Goal: Navigation & Orientation: Find specific page/section

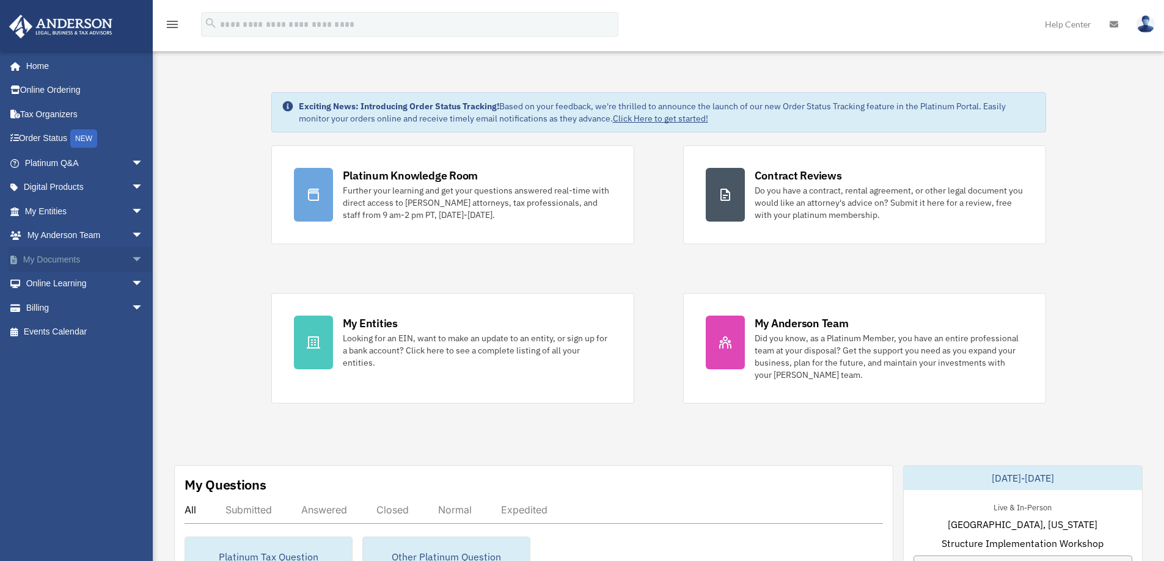
click at [49, 261] on link "My Documents arrow_drop_down" at bounding box center [85, 259] width 153 height 24
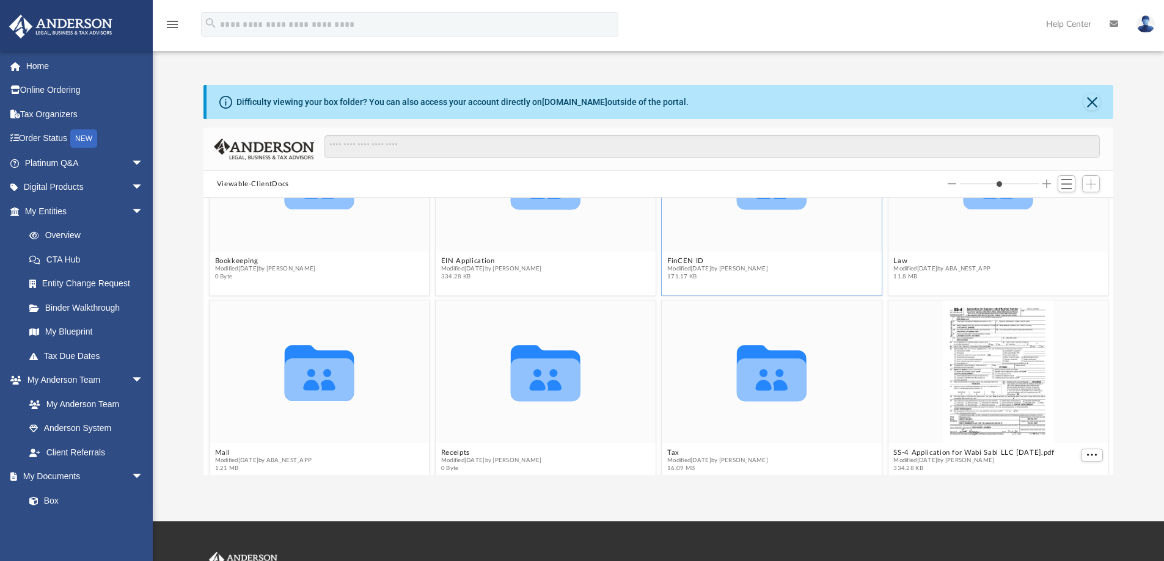
scroll to position [112, 0]
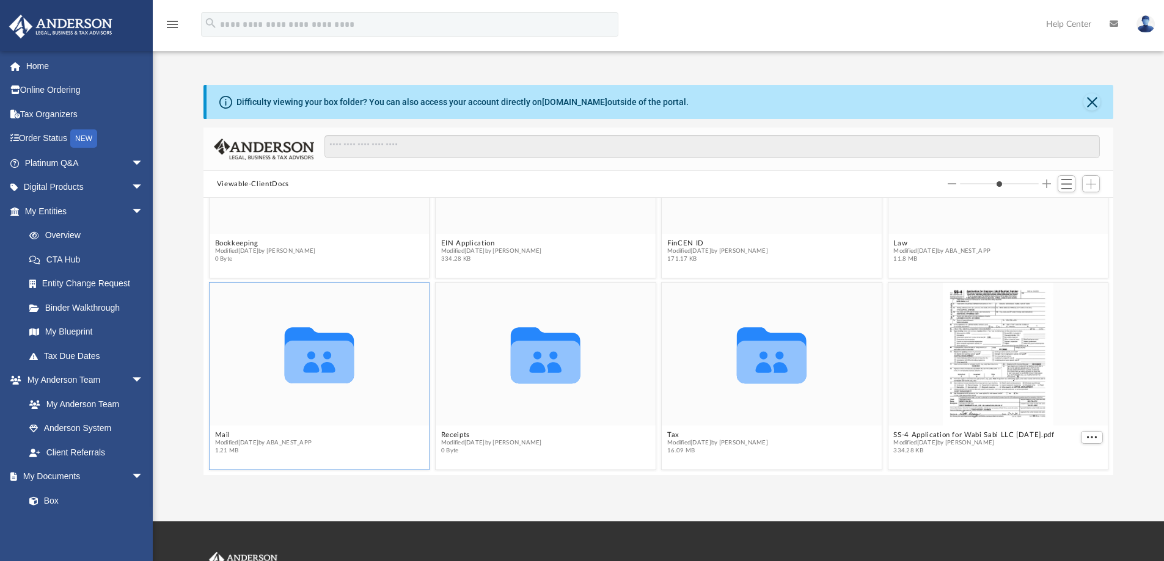
click at [286, 400] on div "Collaborated Folder" at bounding box center [320, 354] width 220 height 143
click at [295, 373] on icon "grid" at bounding box center [319, 362] width 70 height 43
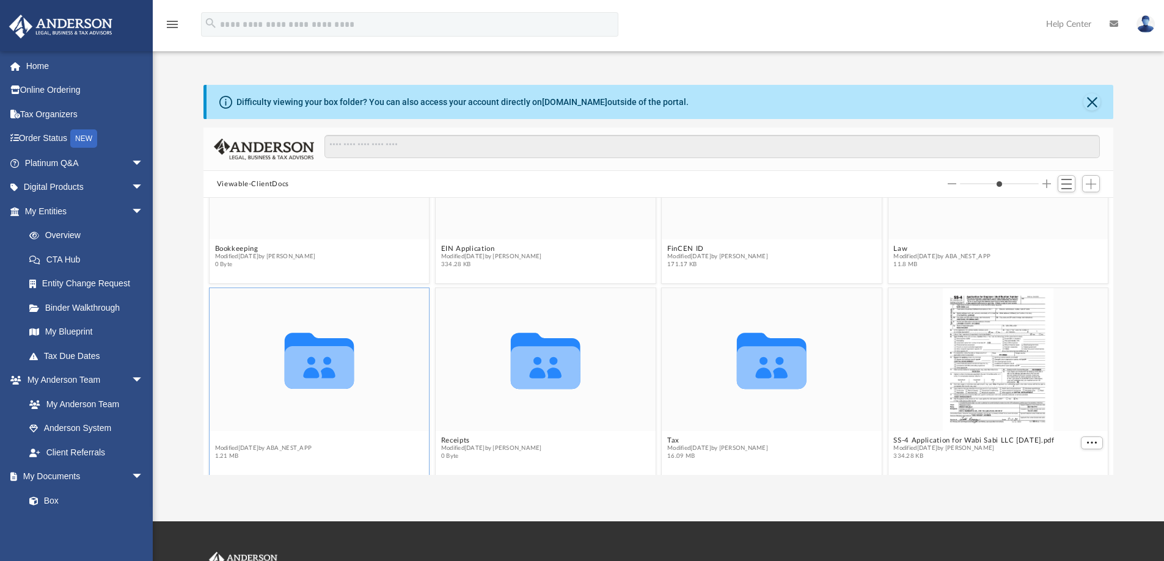
click at [232, 435] on figcaption "Mail Modified Sat Nov 9 2024 by ABA_NEST_APP 1.21 MB" at bounding box center [320, 449] width 220 height 32
click at [223, 448] on span "Modified Sat Nov 9 2024 by ABA_NEST_APP" at bounding box center [262, 449] width 97 height 8
click at [221, 440] on button "Mail" at bounding box center [262, 441] width 97 height 8
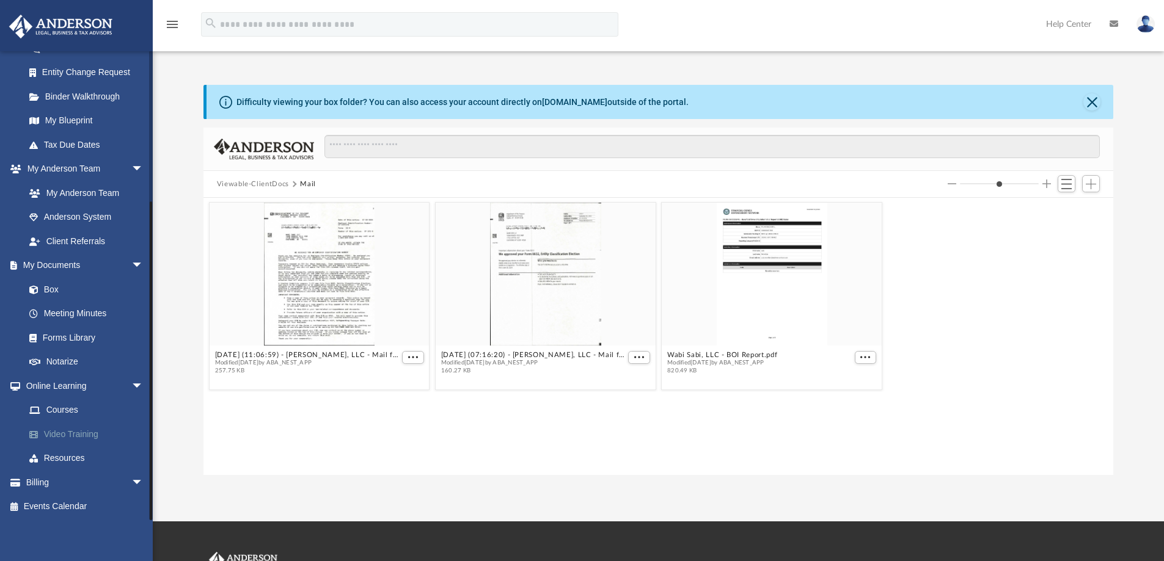
scroll to position [213, 0]
click at [131, 264] on span "arrow_drop_down" at bounding box center [143, 264] width 24 height 25
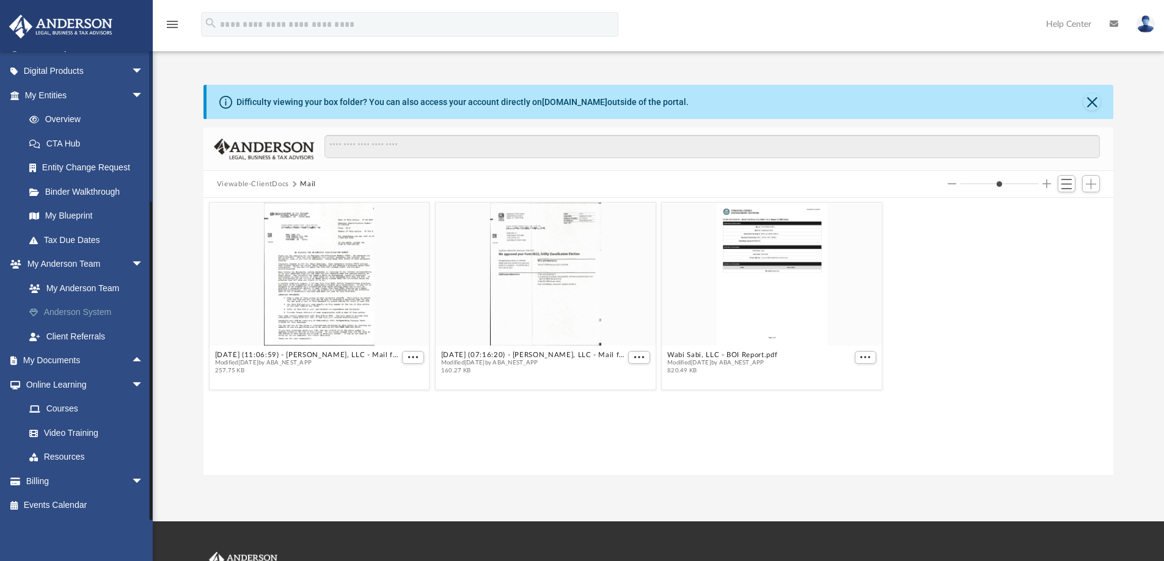
click at [71, 312] on link "Anderson System" at bounding box center [89, 313] width 145 height 24
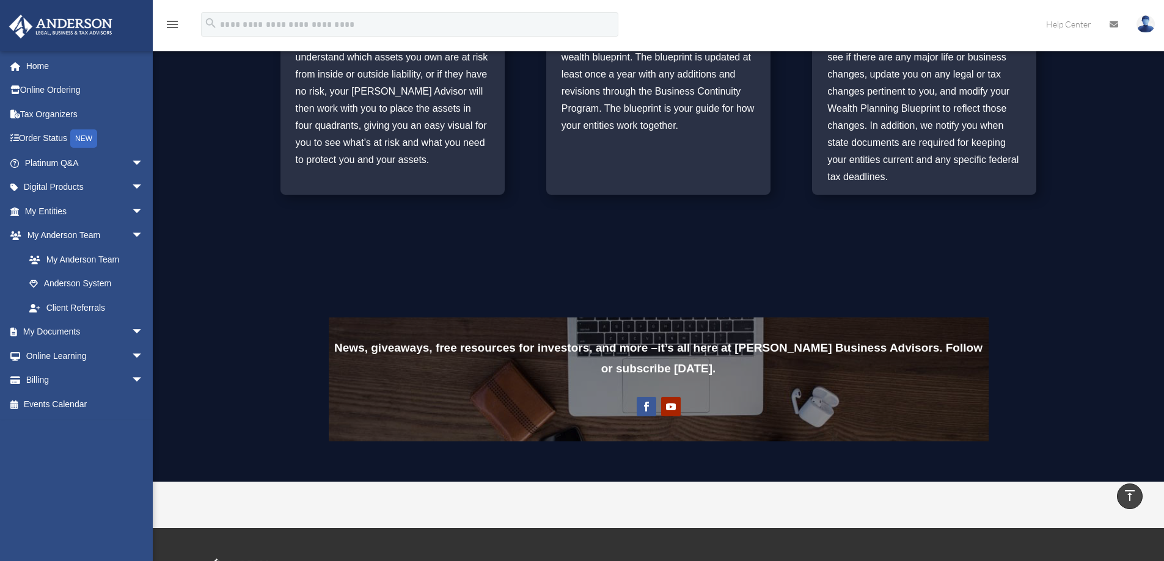
scroll to position [733, 0]
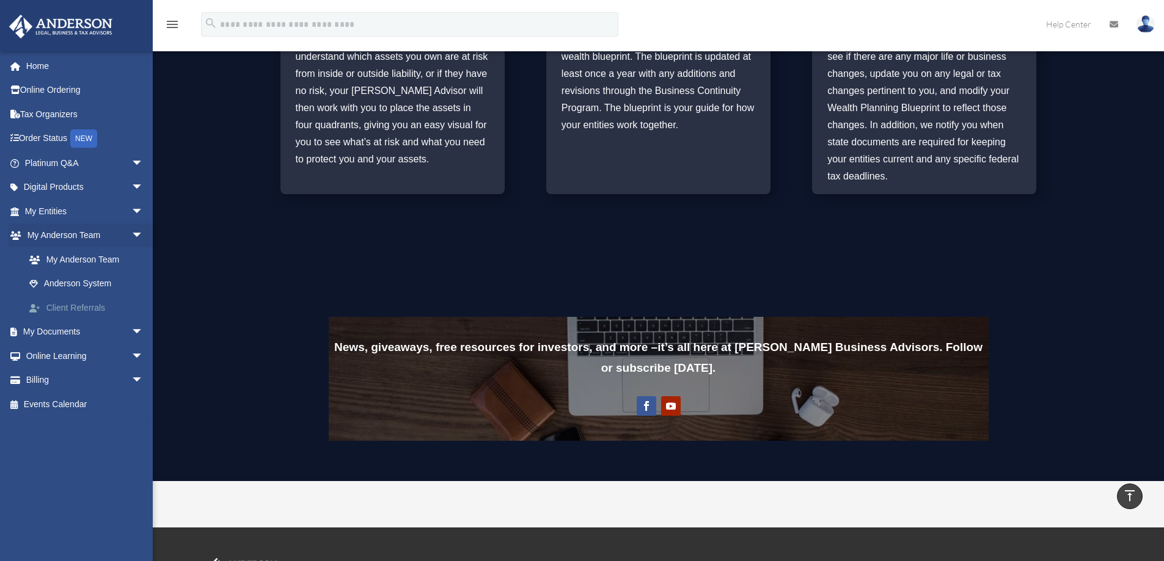
click at [68, 313] on link "Client Referrals" at bounding box center [89, 308] width 145 height 24
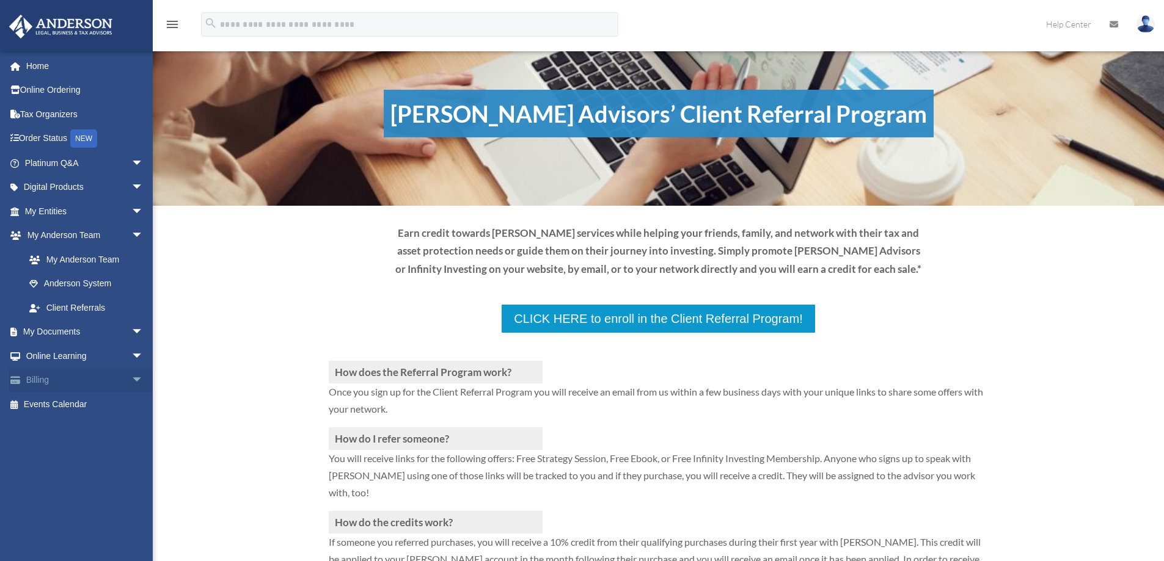
click at [131, 378] on span "arrow_drop_down" at bounding box center [143, 380] width 24 height 25
click at [65, 429] on link "Past Invoices" at bounding box center [89, 429] width 145 height 24
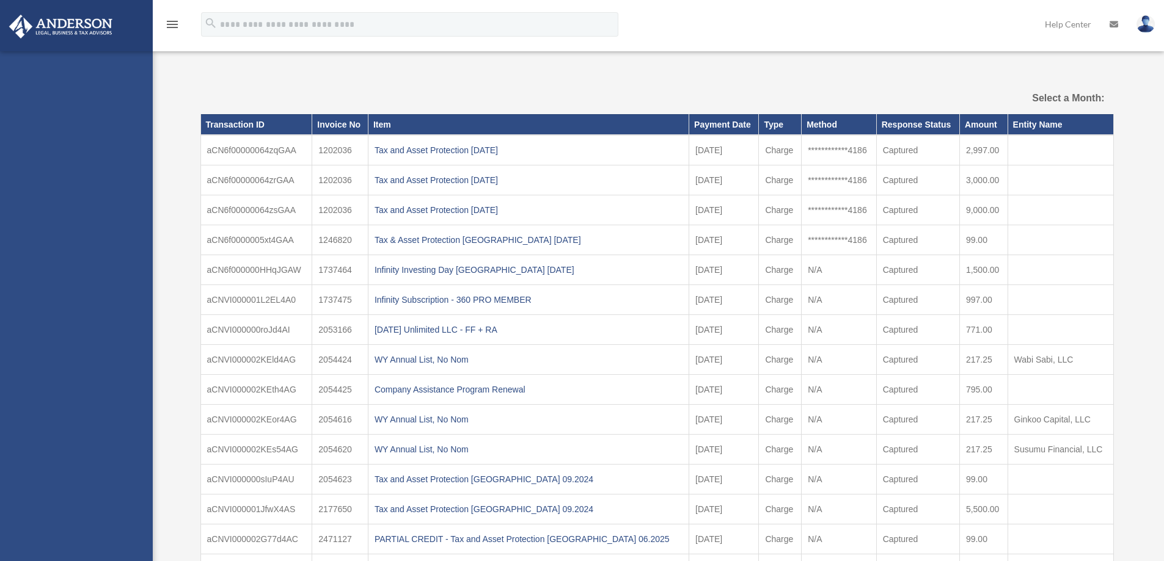
select select
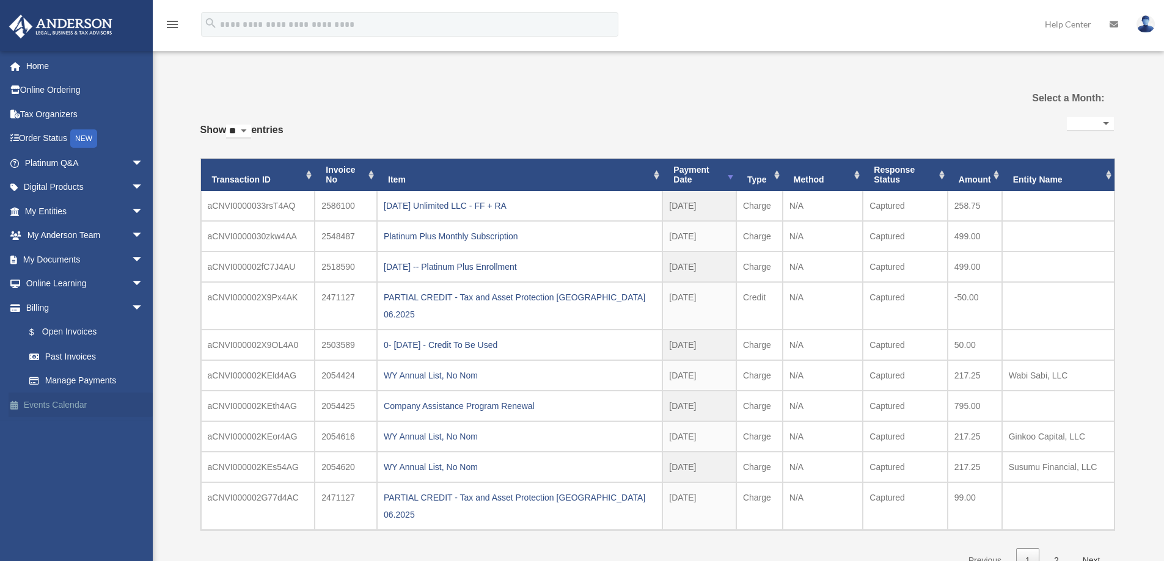
click at [63, 404] on link "Events Calendar" at bounding box center [85, 405] width 153 height 24
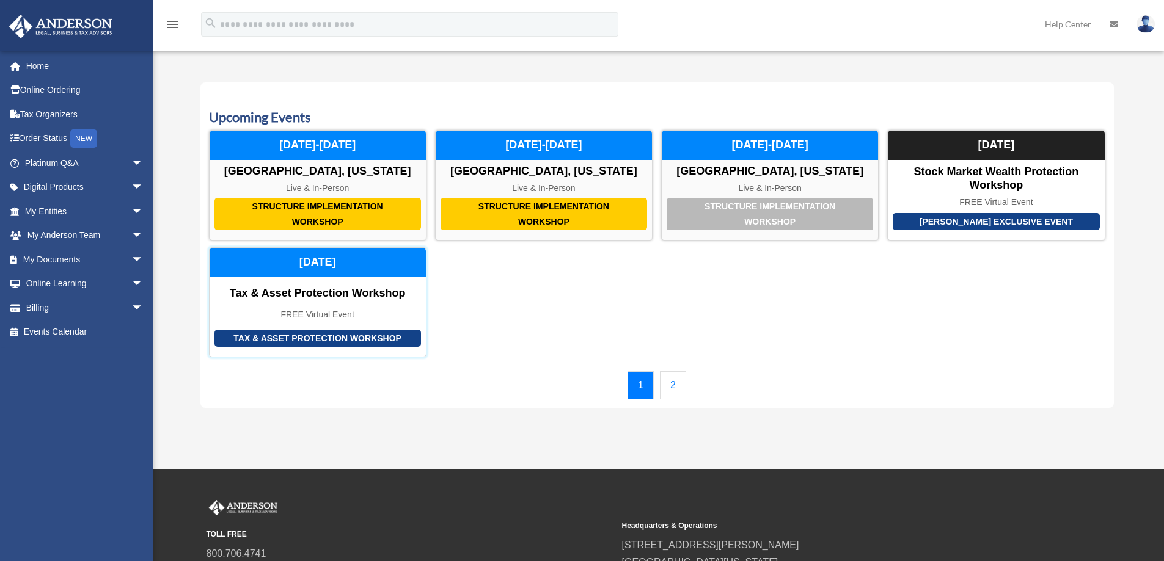
click at [320, 285] on div "Tax & Asset Protection Workshop Tax & Asset Protection Workshop FREE Virtual Ev…" at bounding box center [317, 302] width 217 height 110
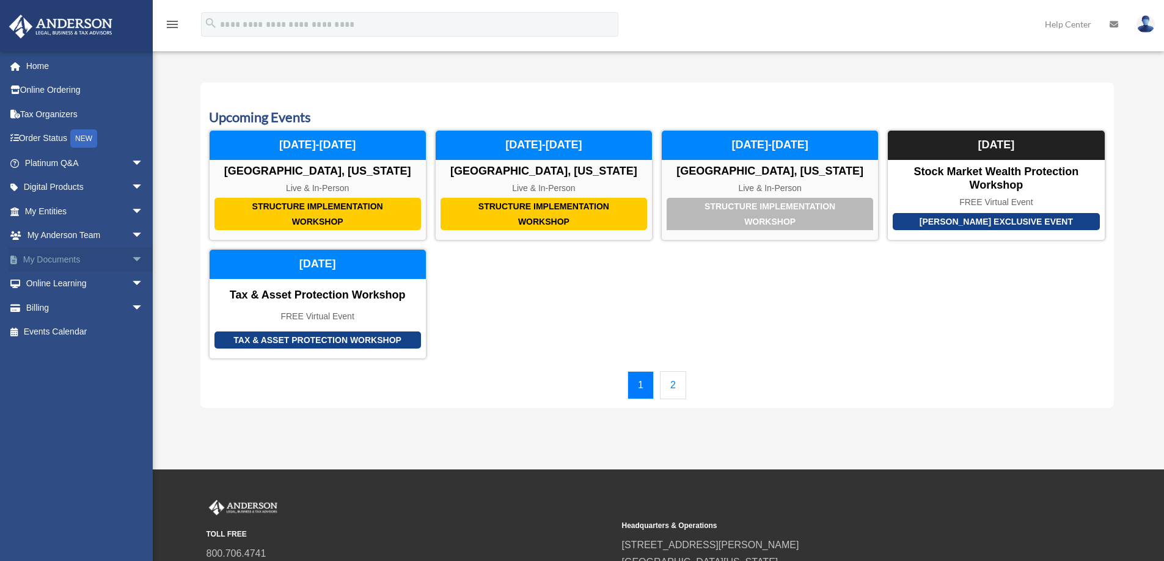
click at [131, 257] on span "arrow_drop_down" at bounding box center [143, 259] width 24 height 25
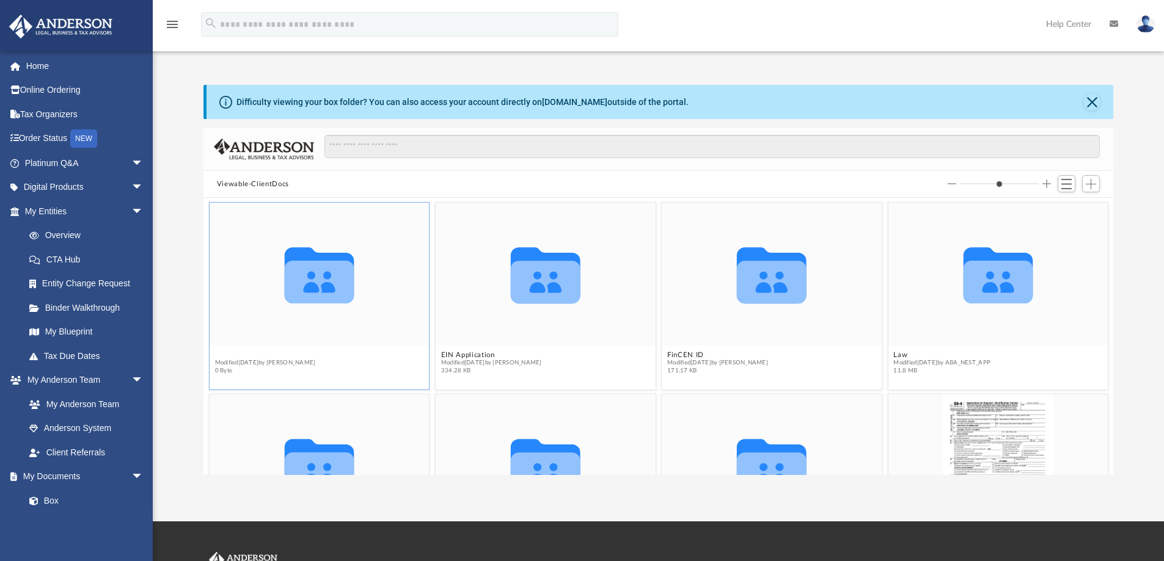
click at [235, 355] on button "Bookkeeping" at bounding box center [264, 355] width 101 height 8
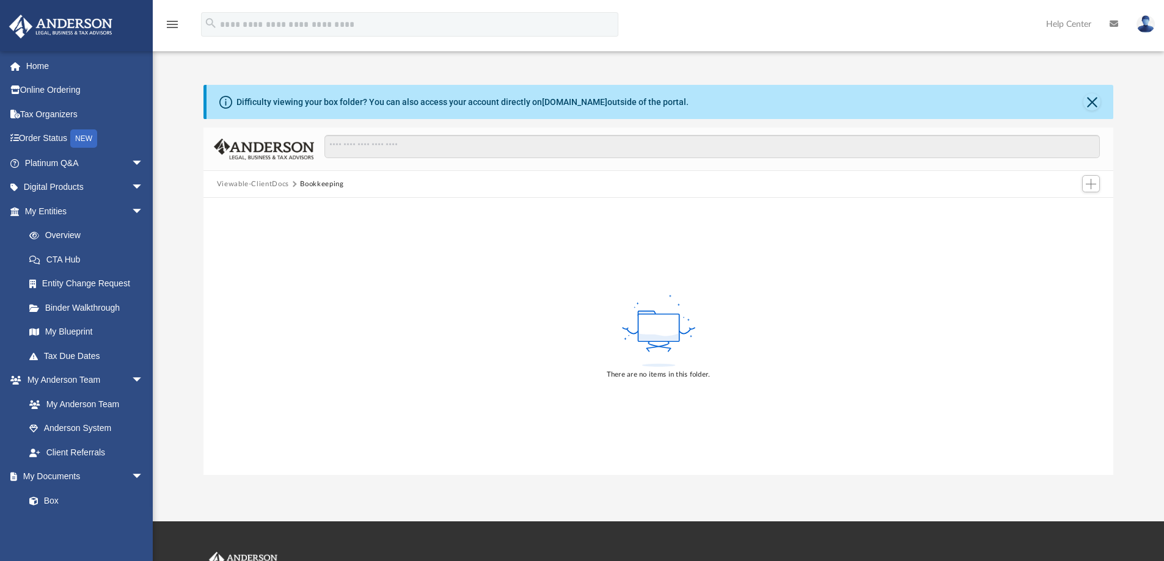
click at [319, 185] on button "Bookkeeping" at bounding box center [321, 184] width 43 height 11
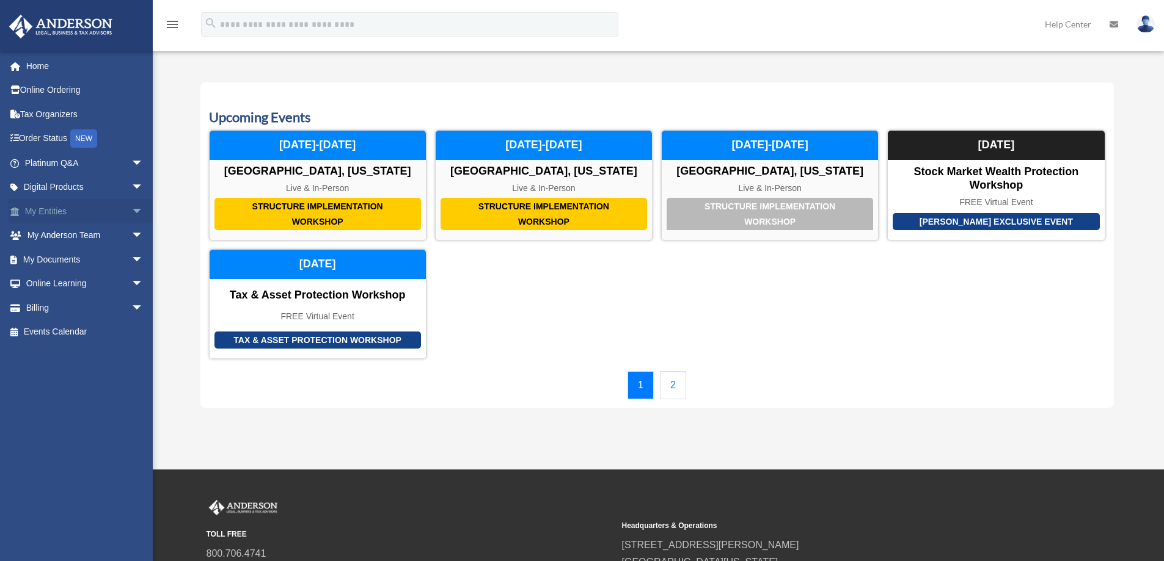
click at [131, 210] on span "arrow_drop_down" at bounding box center [143, 211] width 24 height 25
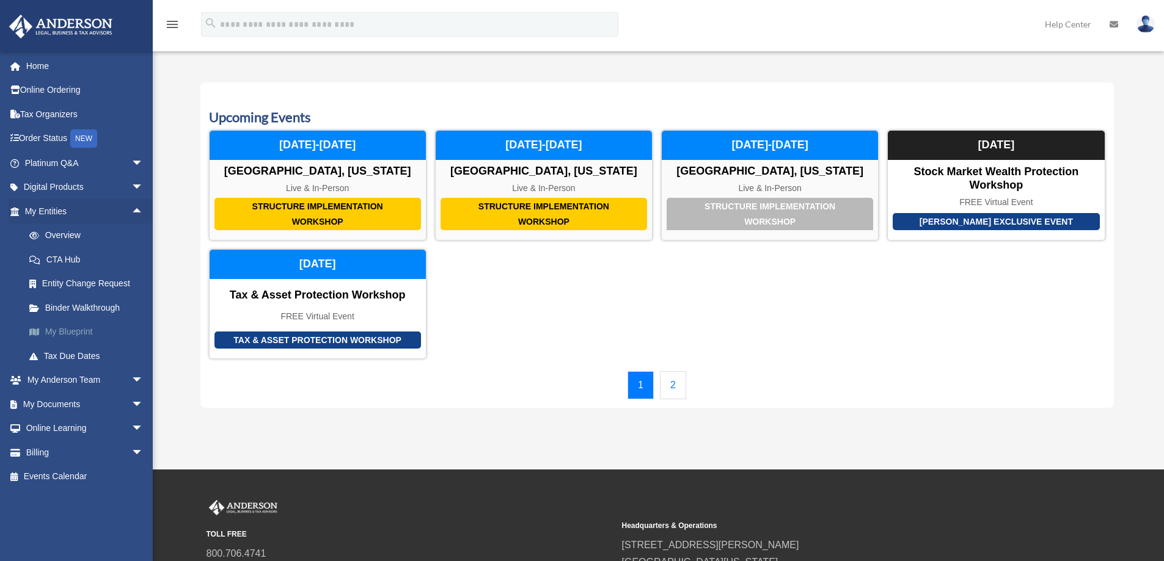
click at [69, 327] on link "My Blueprint" at bounding box center [89, 332] width 145 height 24
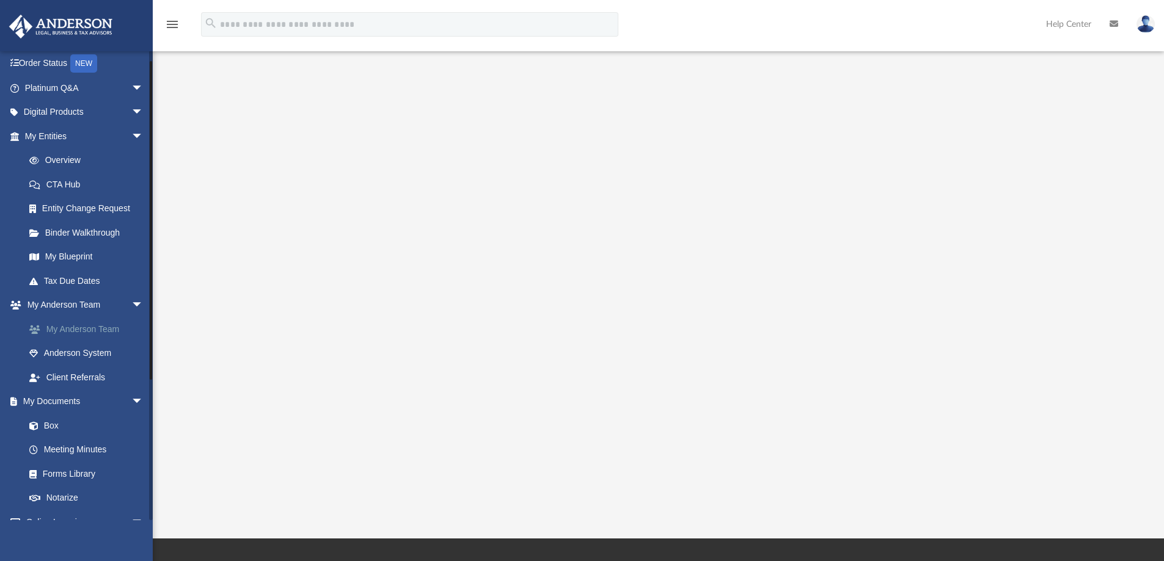
scroll to position [81, 0]
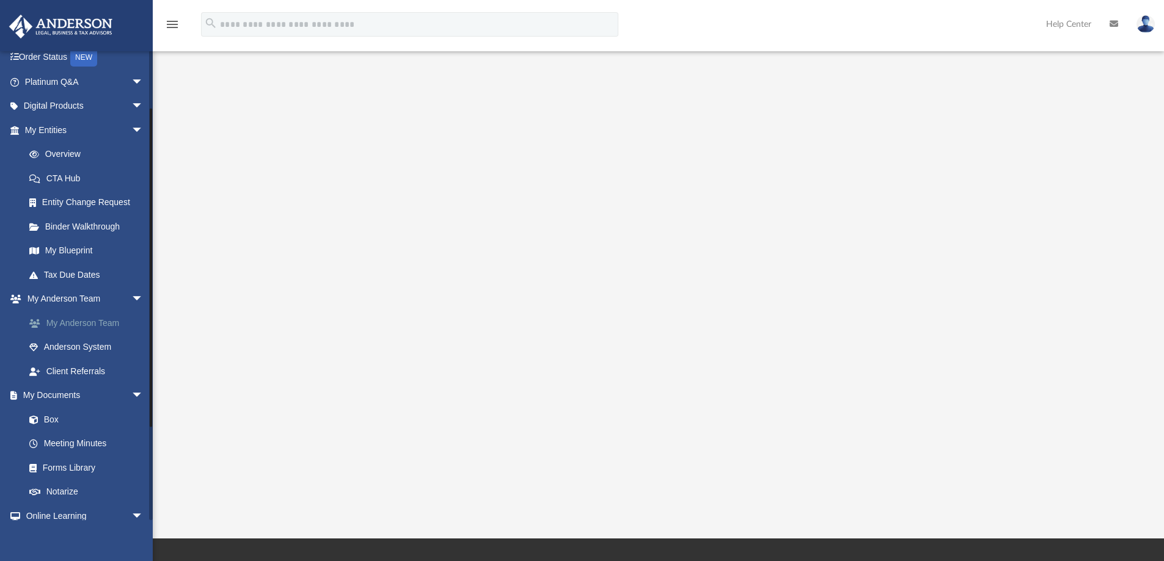
click at [81, 328] on link "My Anderson Team" at bounding box center [89, 323] width 145 height 24
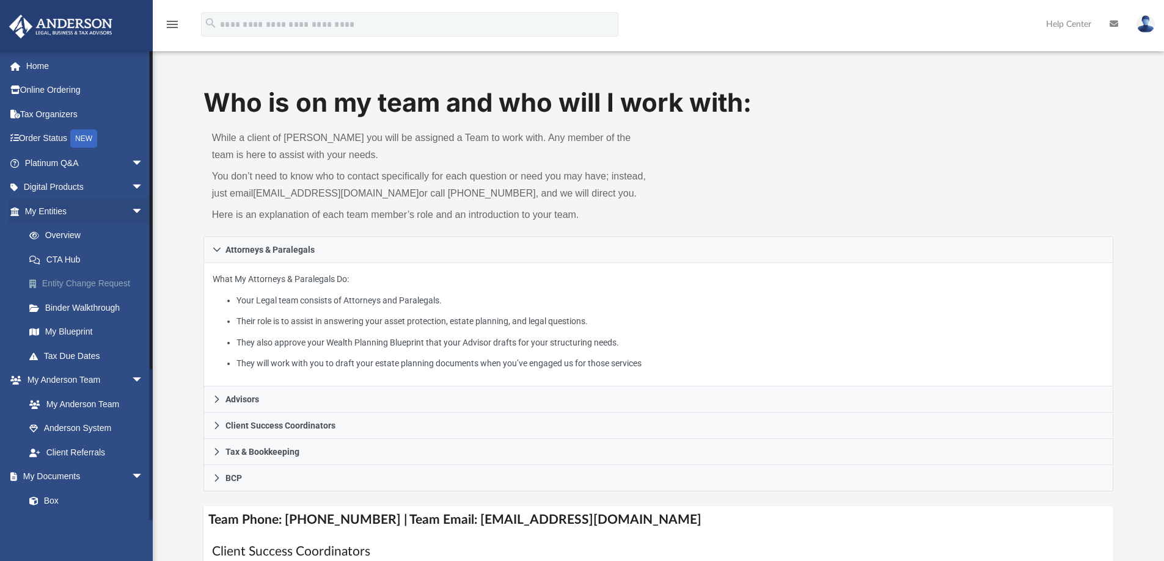
click at [79, 282] on link "Entity Change Request" at bounding box center [89, 284] width 145 height 24
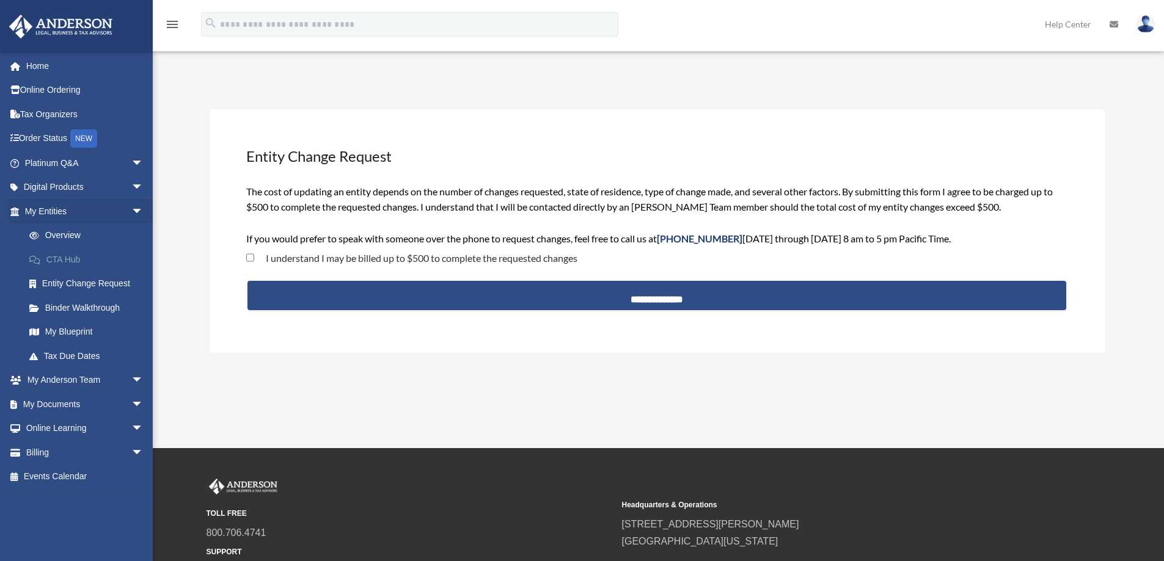
click at [68, 260] on link "CTA Hub" at bounding box center [89, 259] width 145 height 24
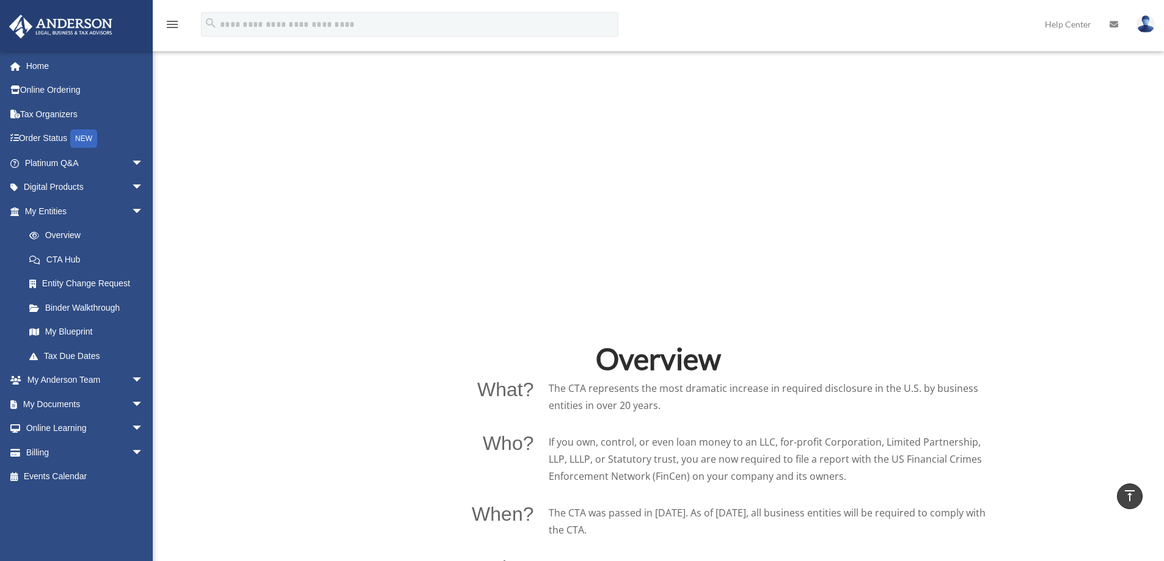
scroll to position [652, 0]
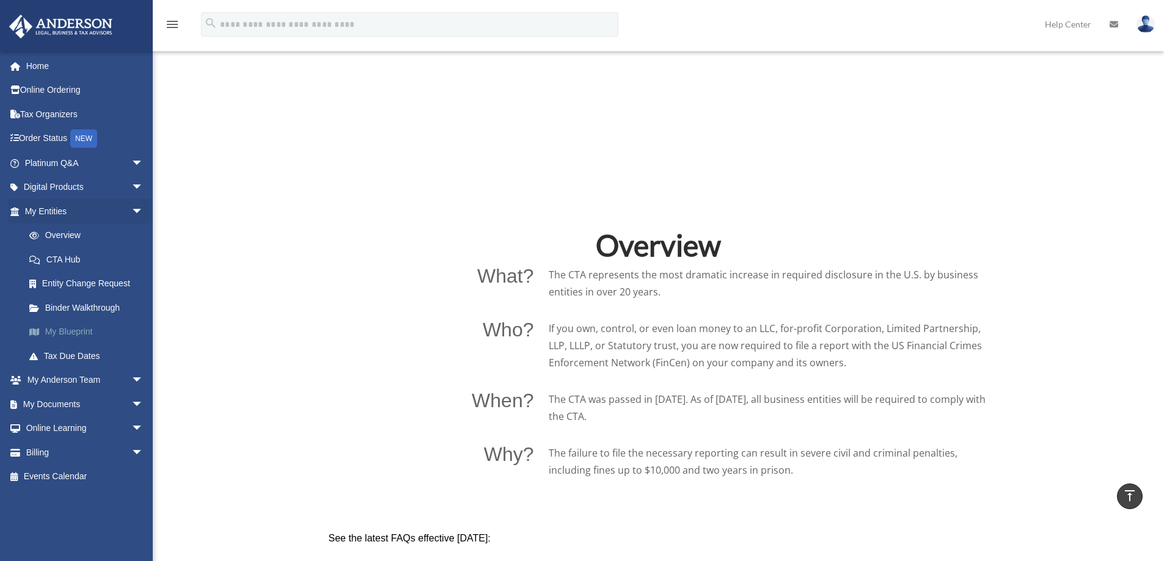
click at [72, 331] on link "My Blueprint" at bounding box center [89, 332] width 145 height 24
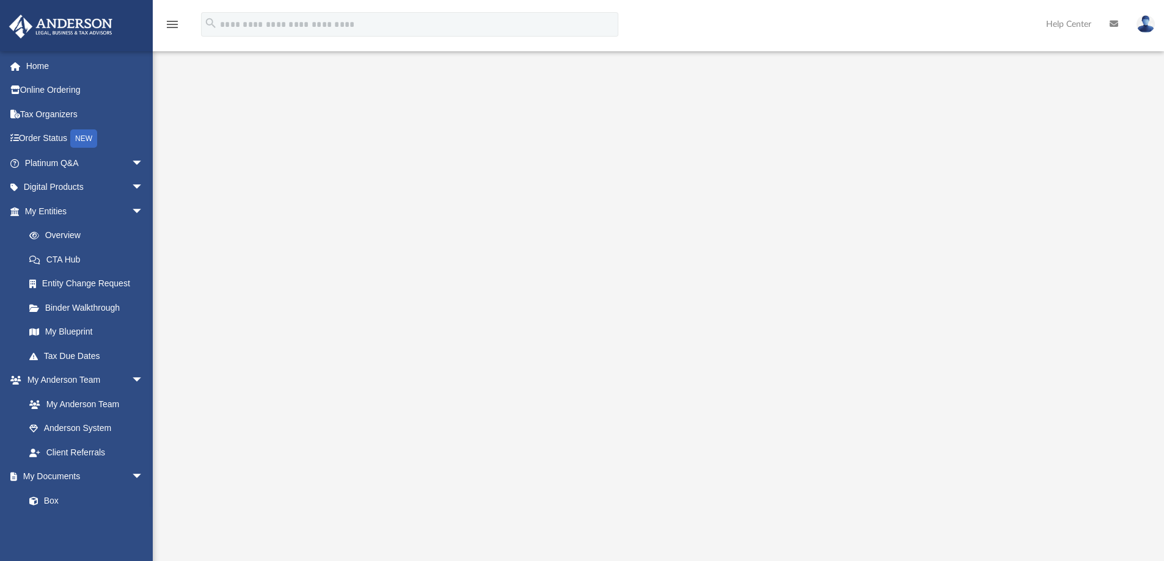
scroll to position [81, 0]
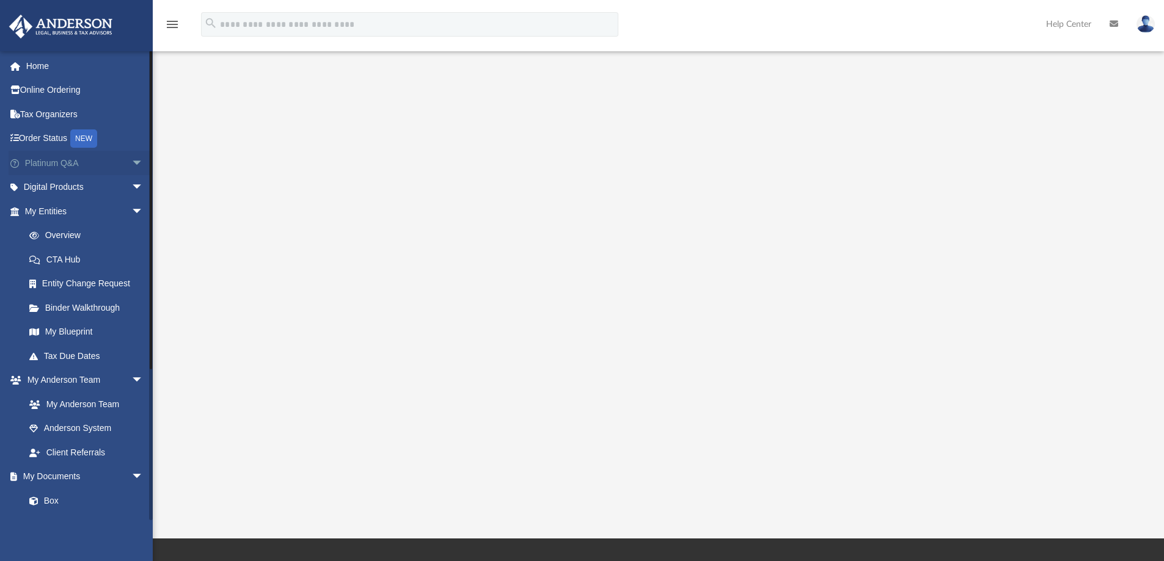
click at [131, 166] on span "arrow_drop_down" at bounding box center [143, 163] width 24 height 25
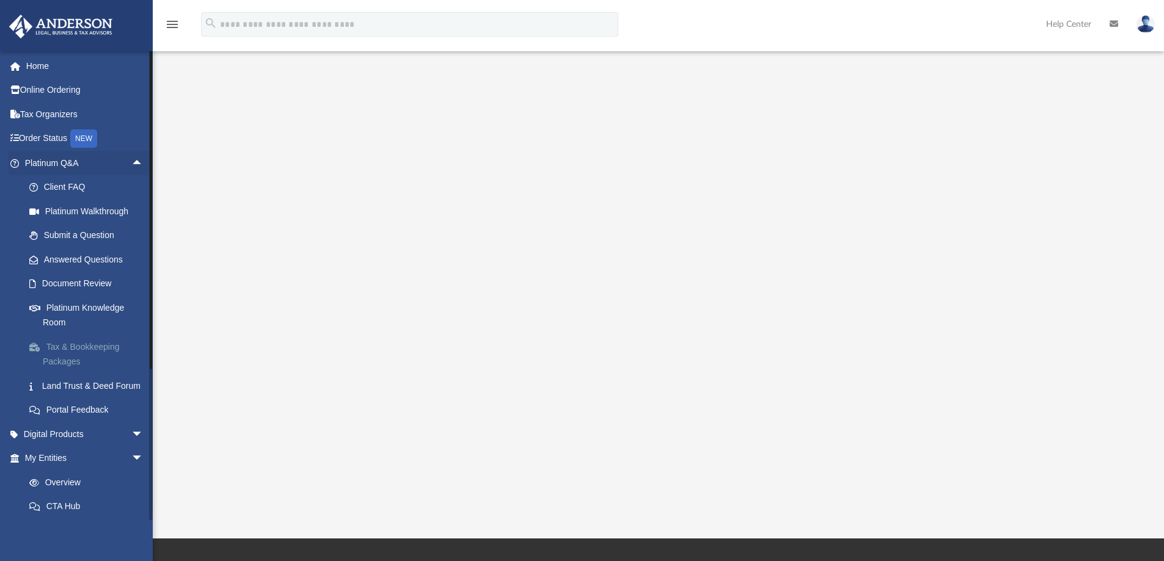
click at [60, 348] on link "Tax & Bookkeeping Packages" at bounding box center [89, 354] width 145 height 39
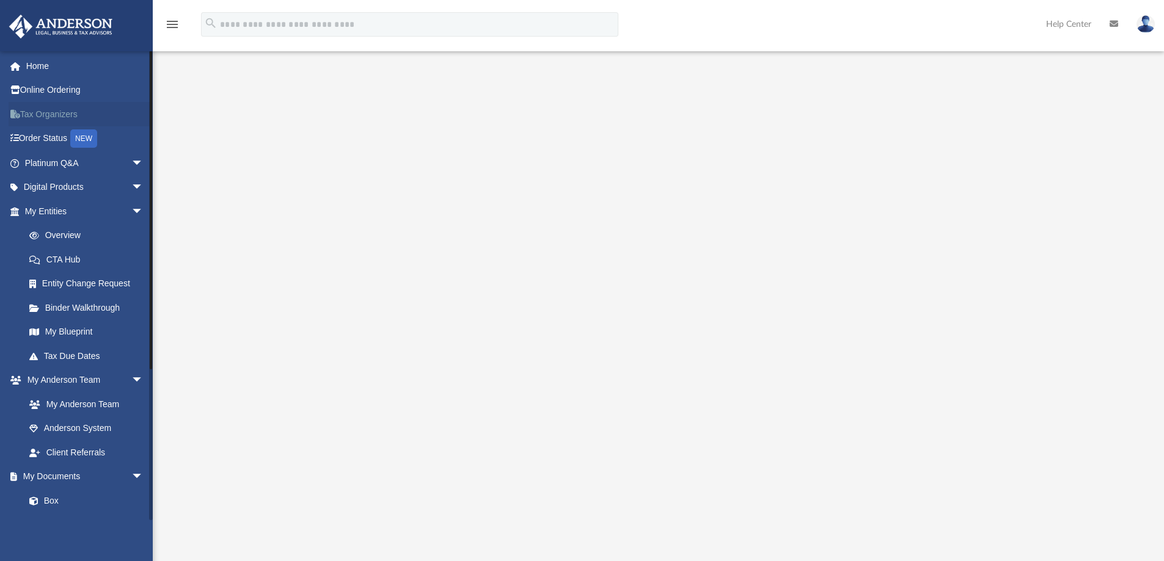
click at [46, 114] on link "Tax Organizers" at bounding box center [85, 114] width 153 height 24
click at [47, 139] on link "Order Status NEW" at bounding box center [85, 138] width 153 height 25
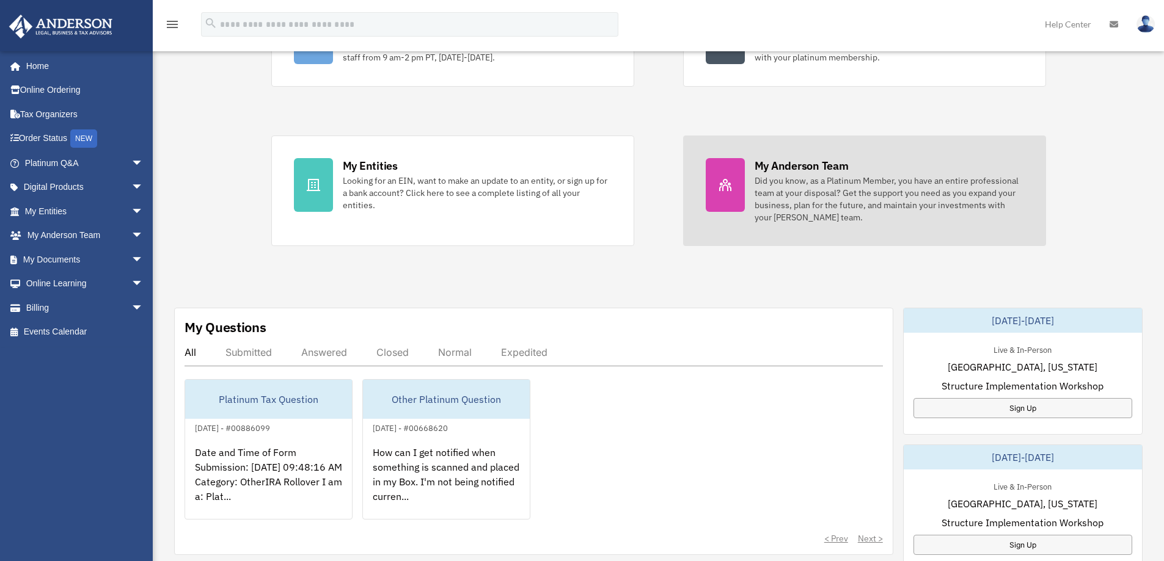
scroll to position [163, 0]
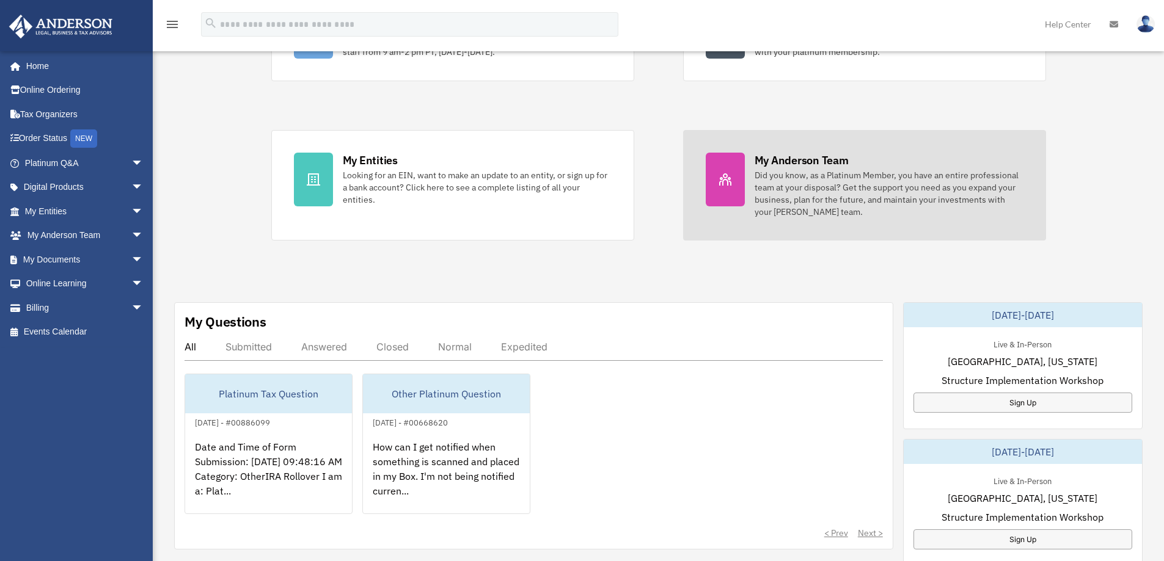
click at [799, 183] on div "Did you know, as a Platinum Member, you have an entire professional team at you…" at bounding box center [889, 193] width 269 height 49
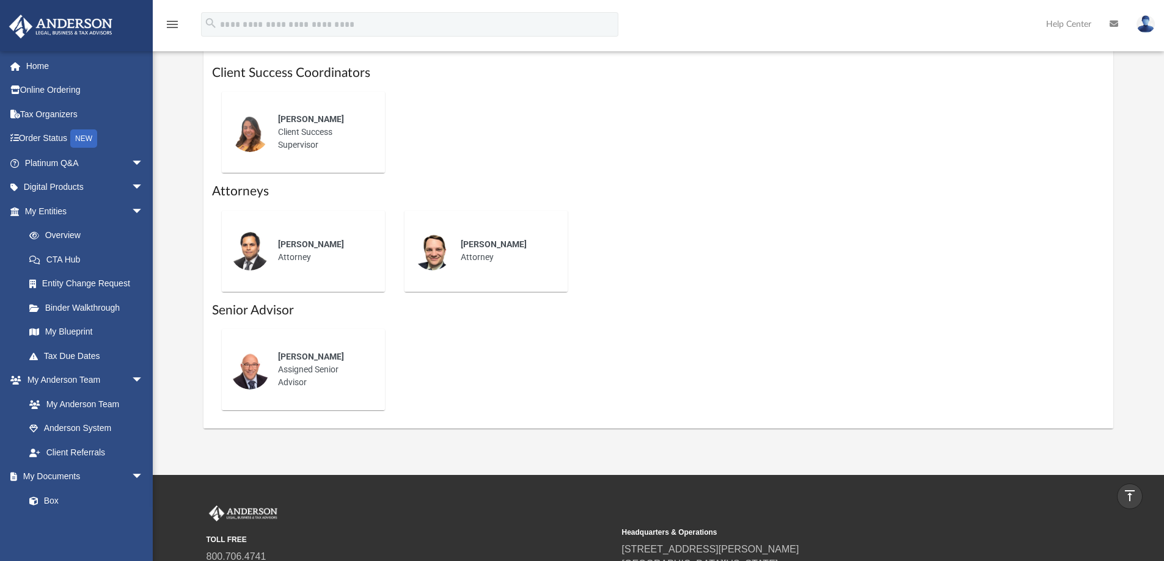
scroll to position [448, 0]
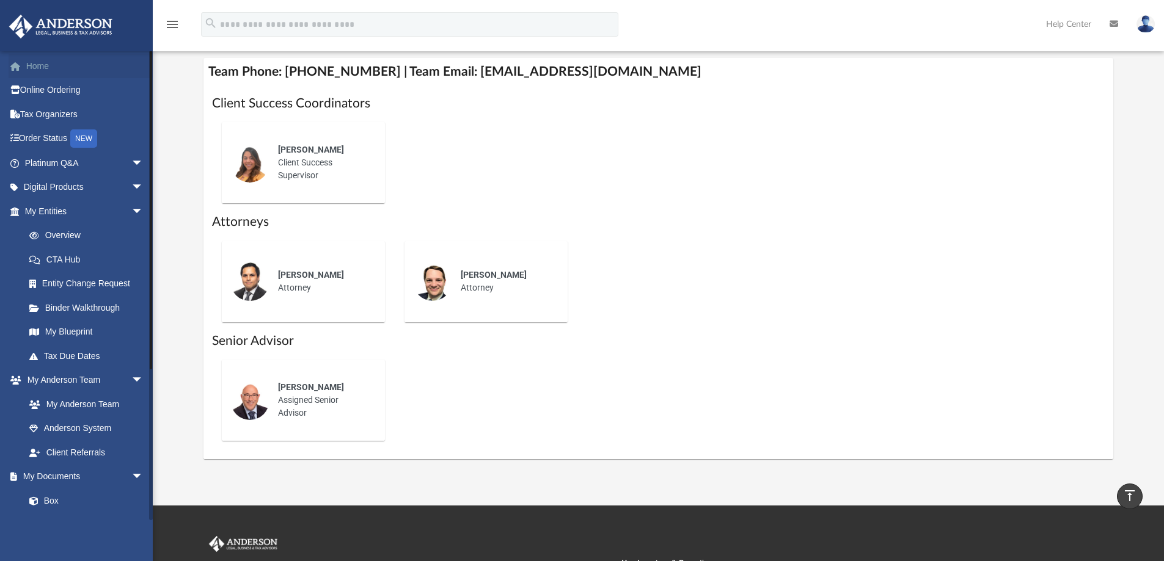
click at [42, 65] on link "Home" at bounding box center [85, 66] width 153 height 24
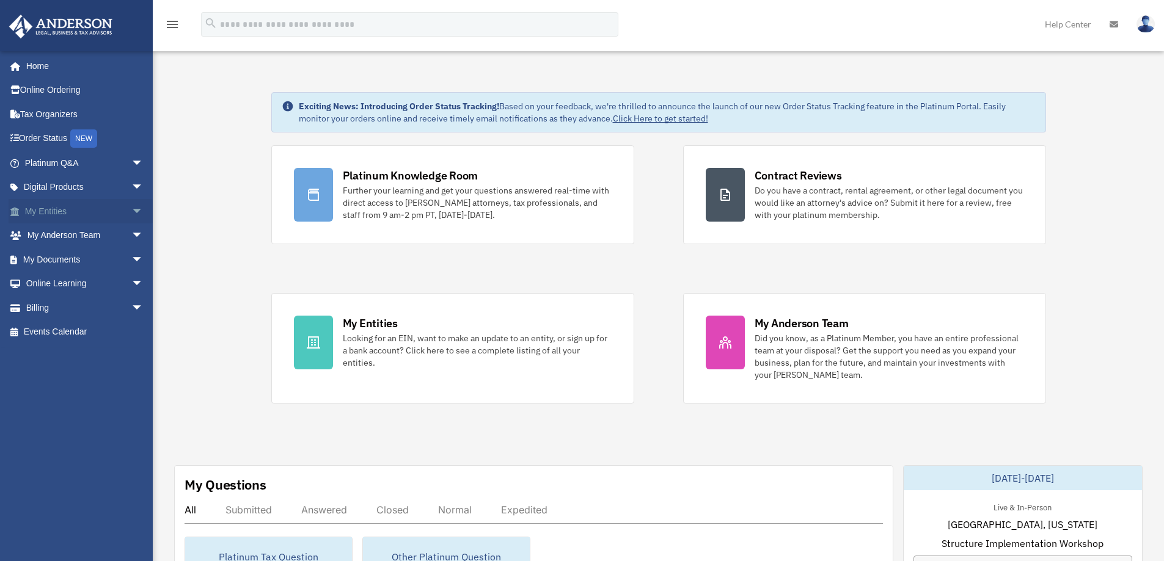
click at [131, 213] on span "arrow_drop_down" at bounding box center [143, 211] width 24 height 25
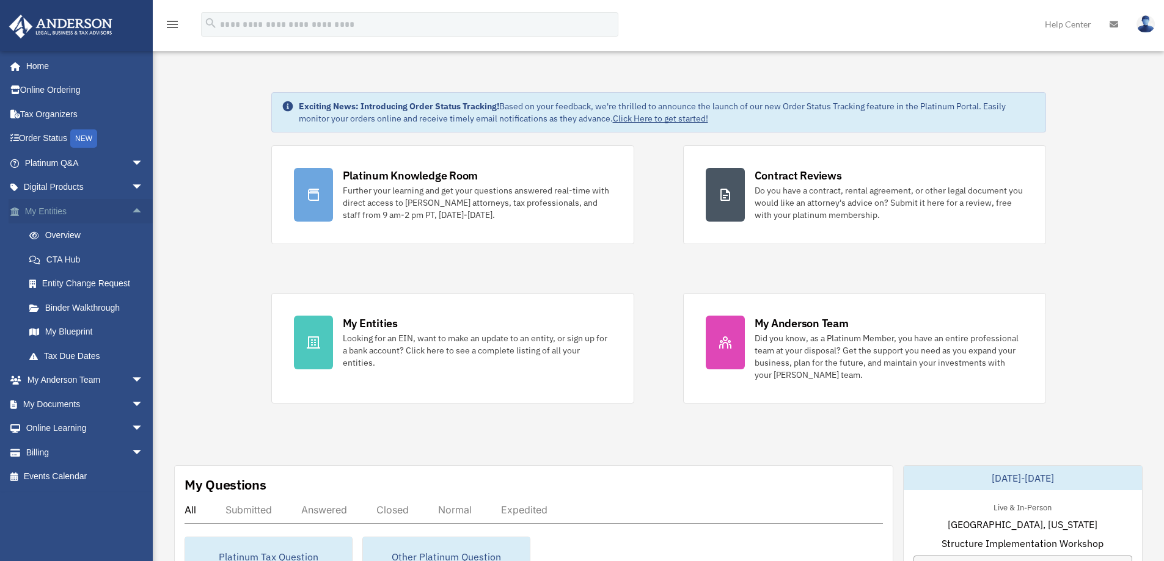
click at [117, 213] on link "My Entities arrow_drop_up" at bounding box center [85, 211] width 153 height 24
click at [131, 211] on span "arrow_drop_up" at bounding box center [143, 211] width 24 height 25
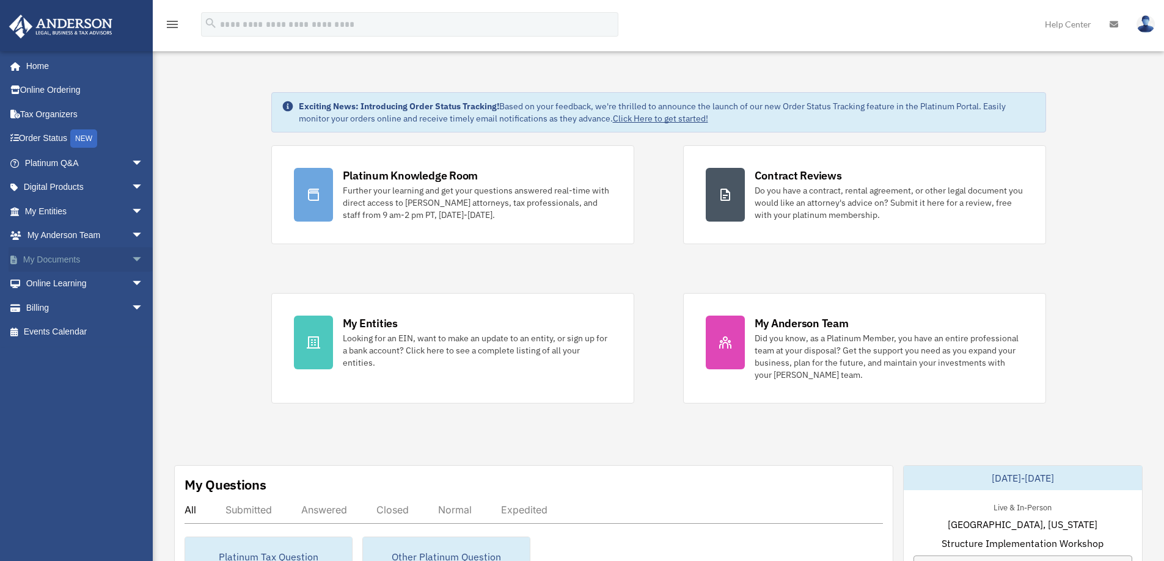
click at [131, 256] on span "arrow_drop_down" at bounding box center [143, 259] width 24 height 25
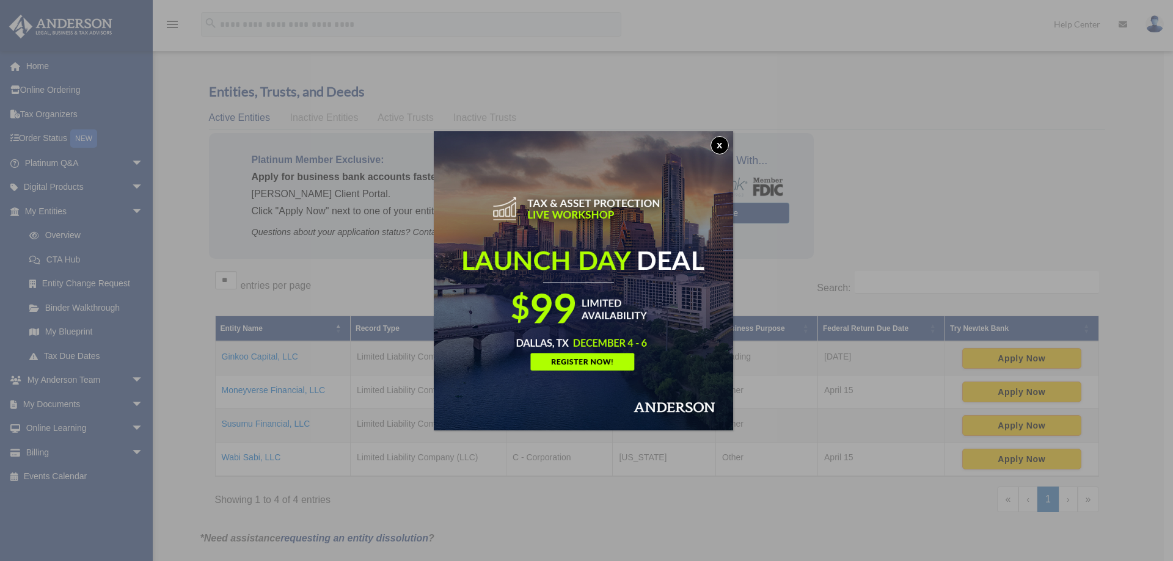
click at [718, 144] on button "x" at bounding box center [720, 145] width 18 height 18
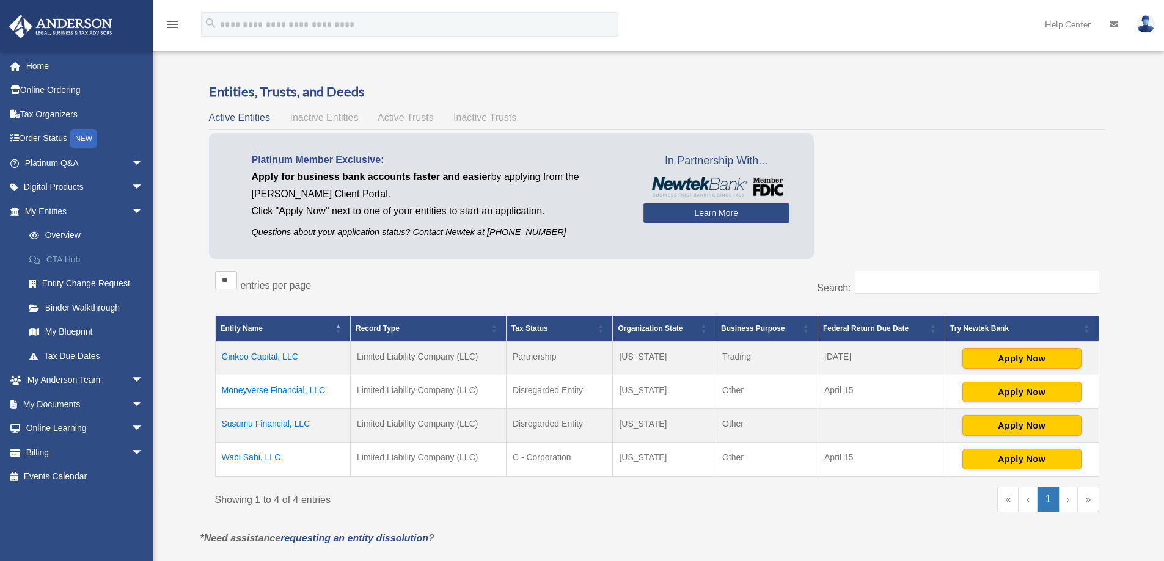
click at [67, 258] on link "CTA Hub" at bounding box center [89, 259] width 145 height 24
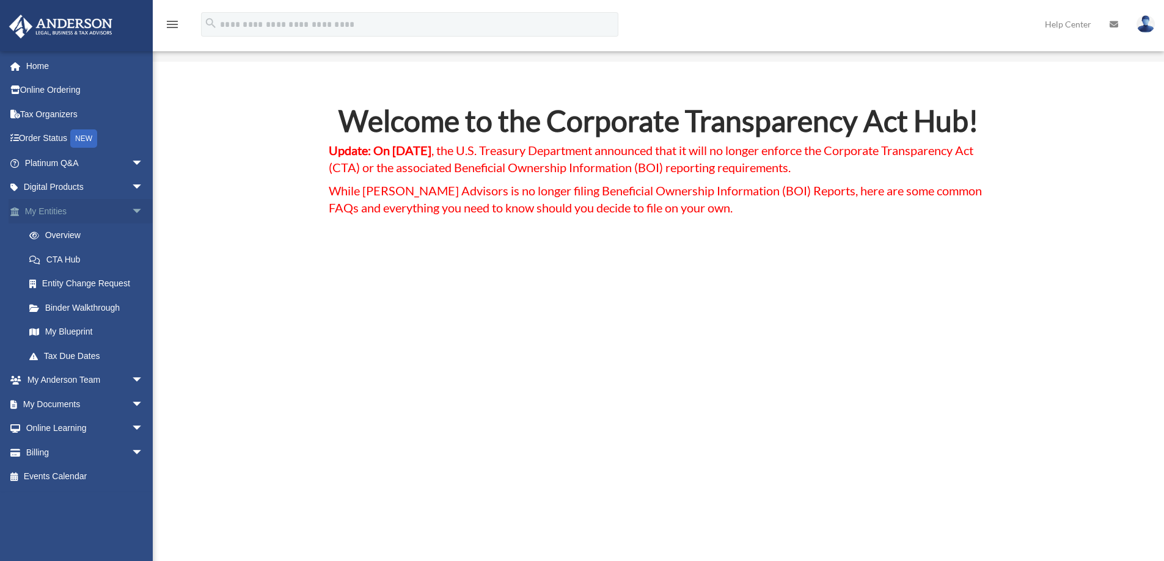
click at [131, 210] on span "arrow_drop_down" at bounding box center [143, 211] width 24 height 25
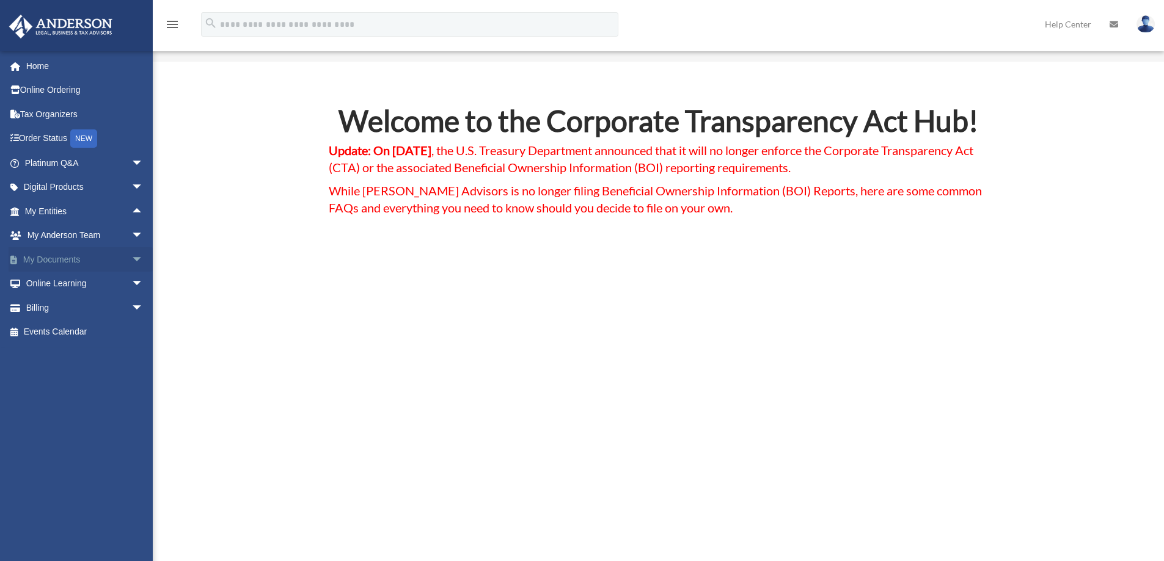
click at [131, 258] on span "arrow_drop_down" at bounding box center [143, 259] width 24 height 25
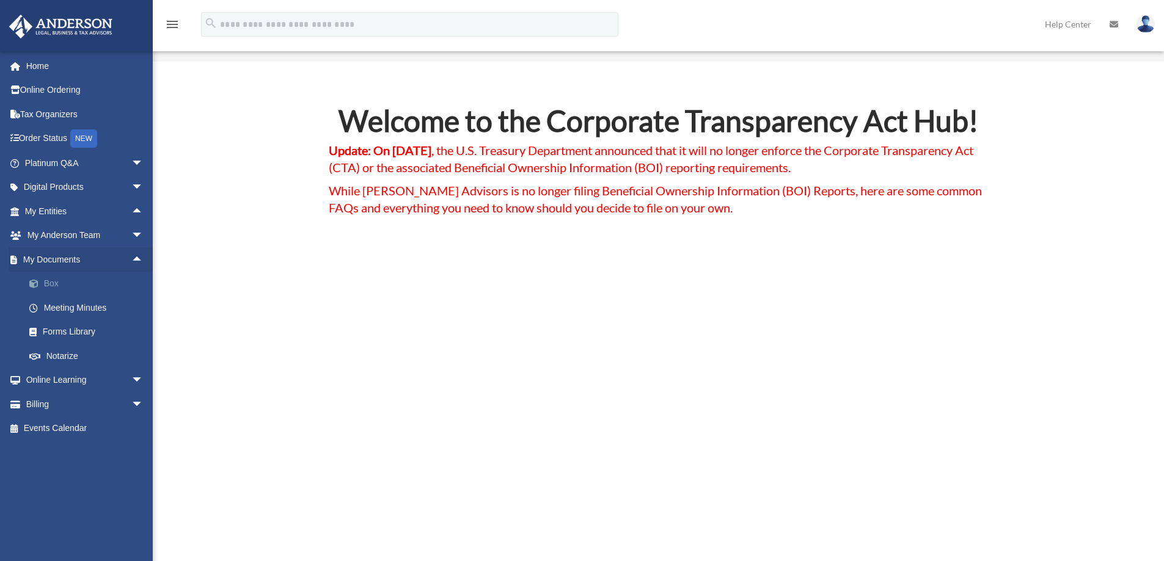
click at [51, 282] on link "Box" at bounding box center [89, 284] width 145 height 24
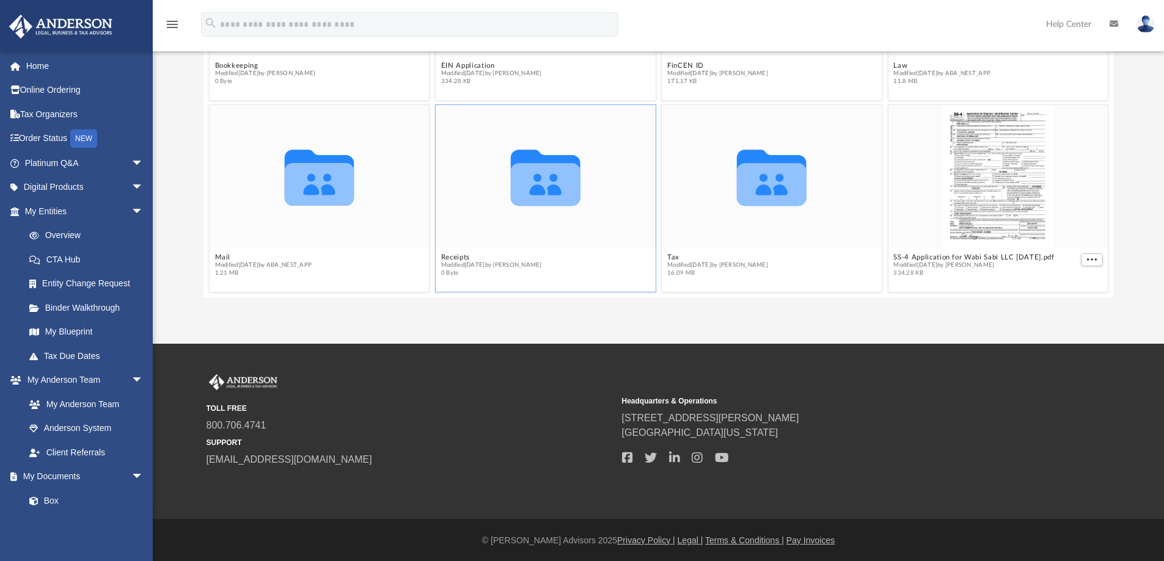
scroll to position [179, 0]
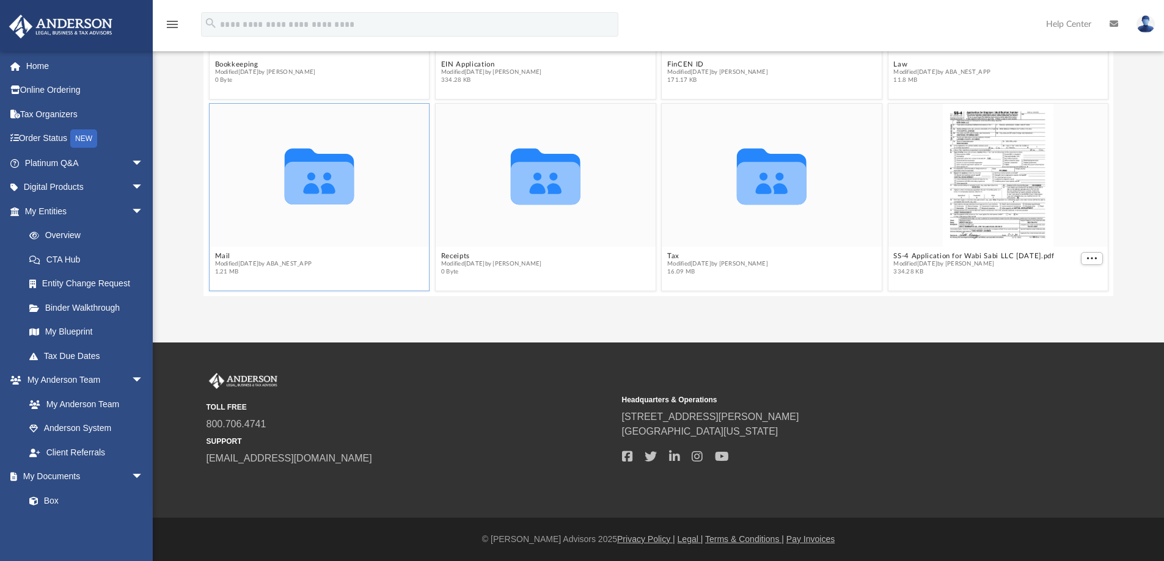
click at [296, 205] on icon "Collaborated Folder" at bounding box center [319, 176] width 132 height 86
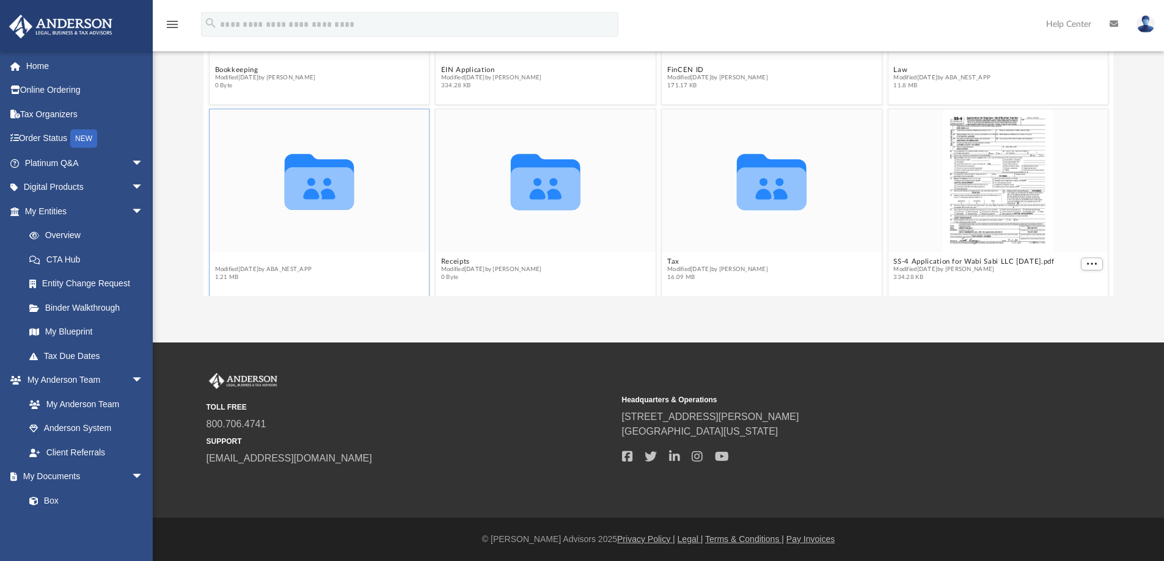
click at [220, 254] on figcaption "Mail Modified Sat Nov 9 2024 by ABA_NEST_APP 1.21 MB" at bounding box center [320, 270] width 220 height 32
click at [219, 266] on span "Modified Sat Nov 9 2024 by ABA_NEST_APP" at bounding box center [262, 270] width 97 height 8
click at [219, 263] on button "Mail" at bounding box center [262, 262] width 97 height 8
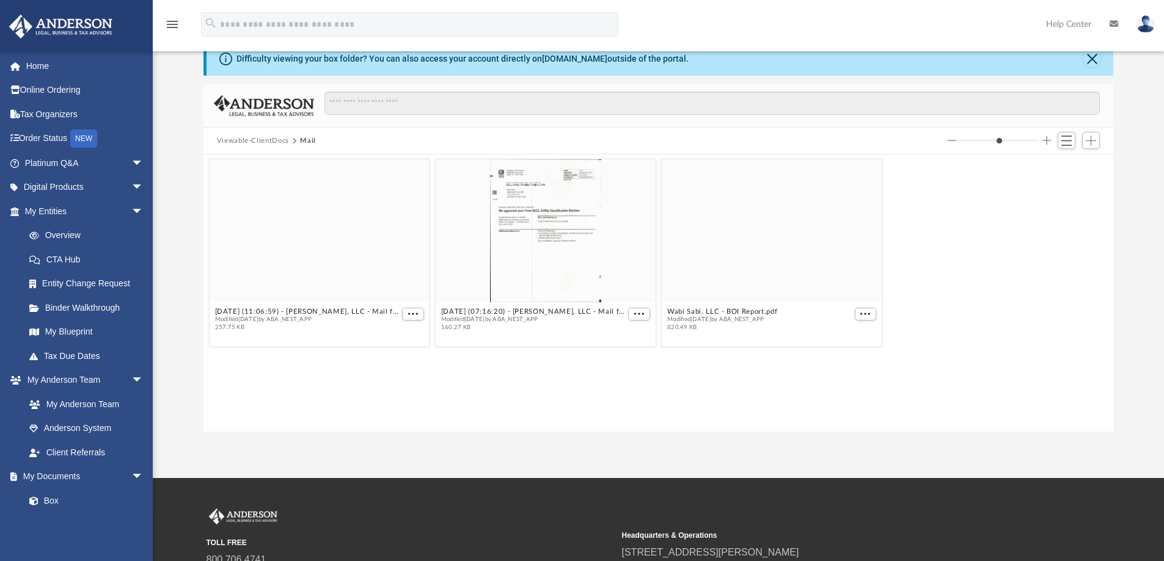
scroll to position [16, 0]
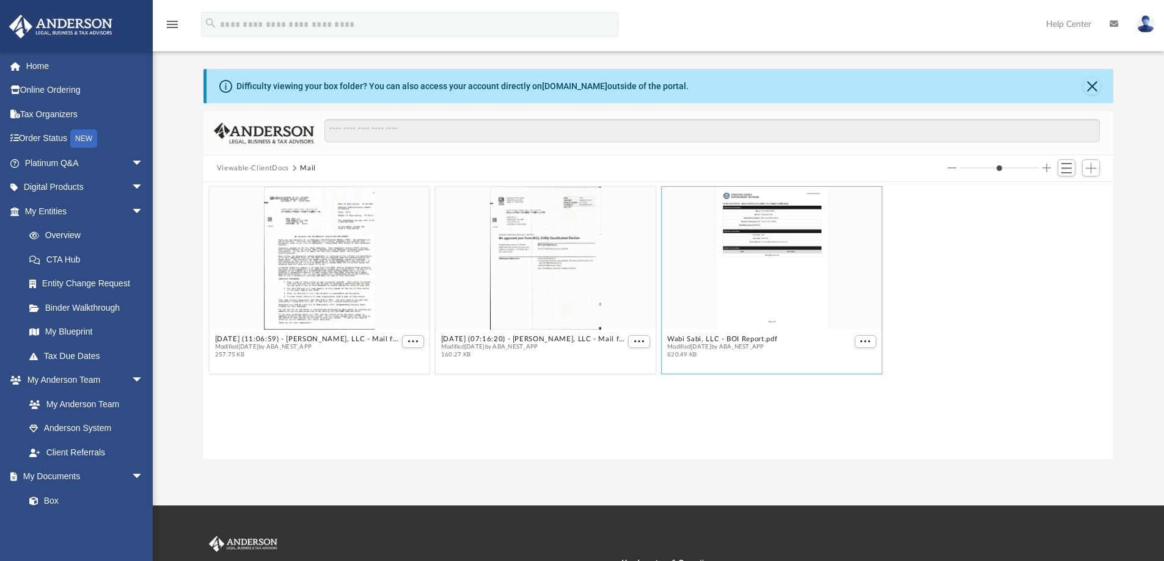
click at [744, 343] on span "Modified Sat Nov 9 2024 by ABA_NEST_APP" at bounding box center [722, 347] width 110 height 8
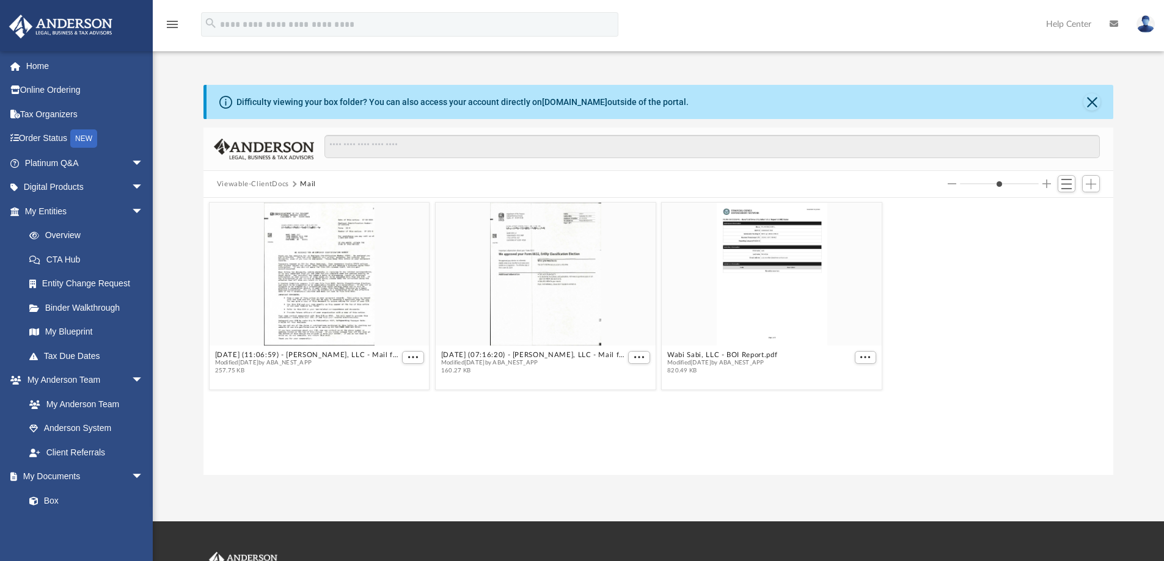
click at [1142, 25] on img at bounding box center [1145, 24] width 18 height 18
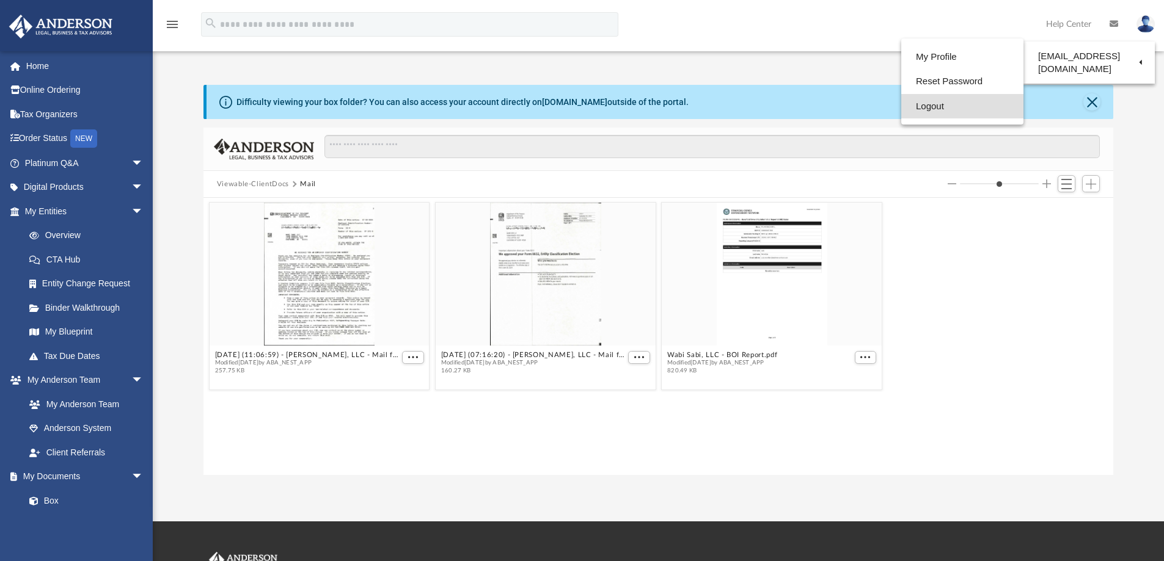
click at [934, 106] on link "Logout" at bounding box center [962, 106] width 122 height 25
